Goal: Transaction & Acquisition: Book appointment/travel/reservation

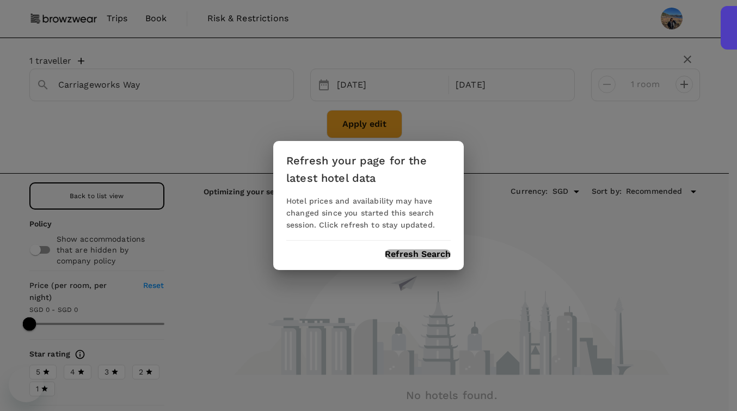
click at [393, 251] on button "Refresh Search" at bounding box center [418, 254] width 66 height 10
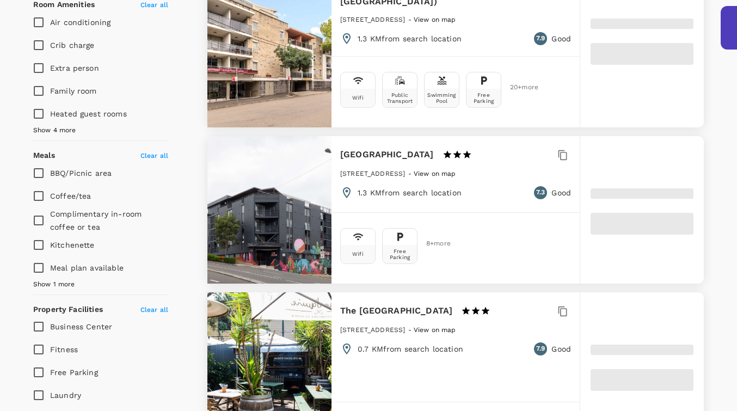
type input "499.31"
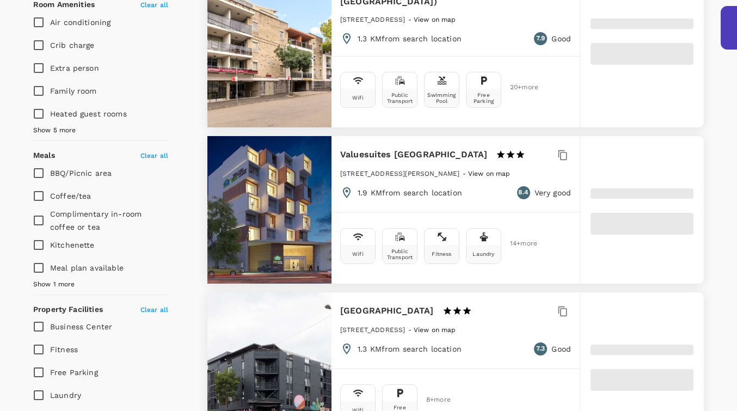
type input "27.31"
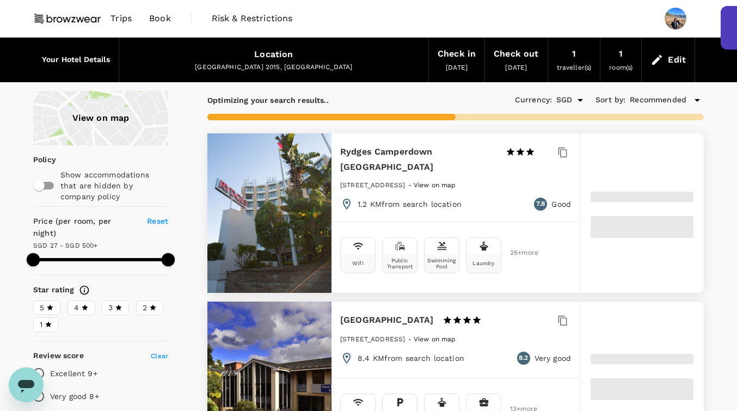
click at [50, 304] on icon at bounding box center [50, 307] width 7 height 6
click at [0, 0] on input "5" at bounding box center [0, 0] width 0 height 0
click at [75, 302] on span "4" at bounding box center [76, 307] width 5 height 11
click at [0, 0] on input "4" at bounding box center [0, 0] width 0 height 0
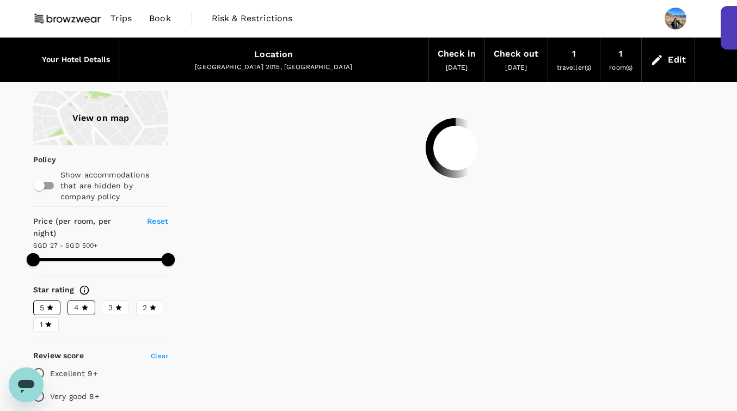
type input "499.31"
click at [77, 391] on p "Very good 8+" at bounding box center [74, 396] width 49 height 11
click at [50, 385] on input "Very good 8+" at bounding box center [38, 396] width 23 height 23
radio input "true"
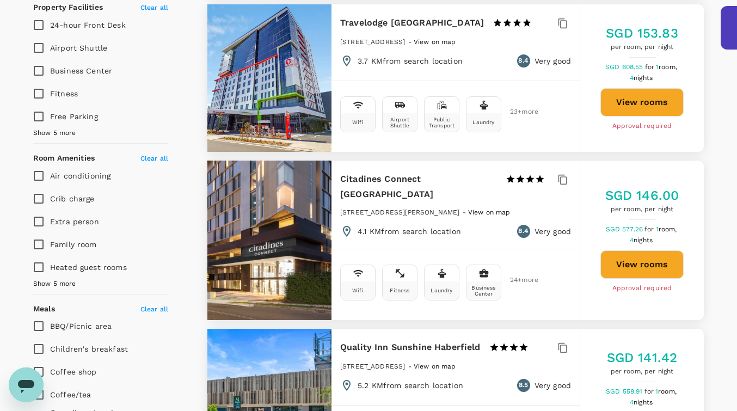
scroll to position [443, 0]
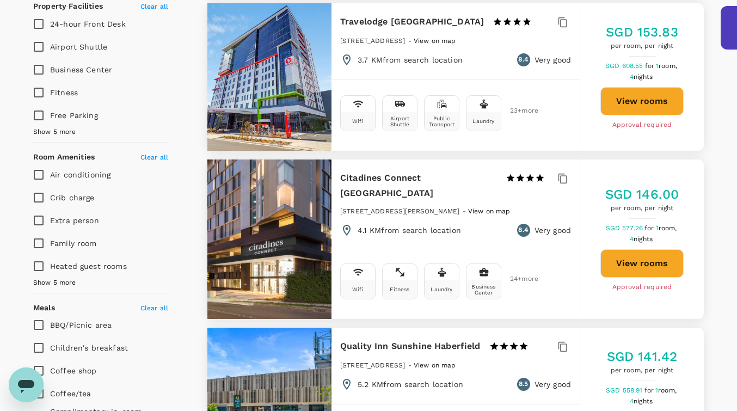
click at [416, 170] on h6 "Citadines Connect [GEOGRAPHIC_DATA]" at bounding box center [418, 185] width 157 height 30
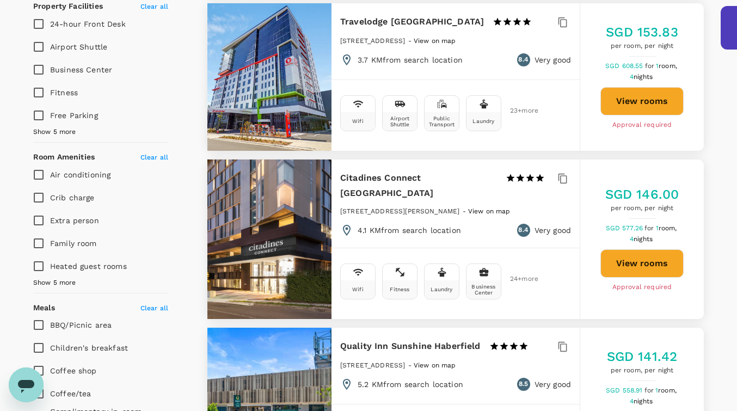
type input "499.31"
